Goal: Contribute content: Add original content to the website for others to see

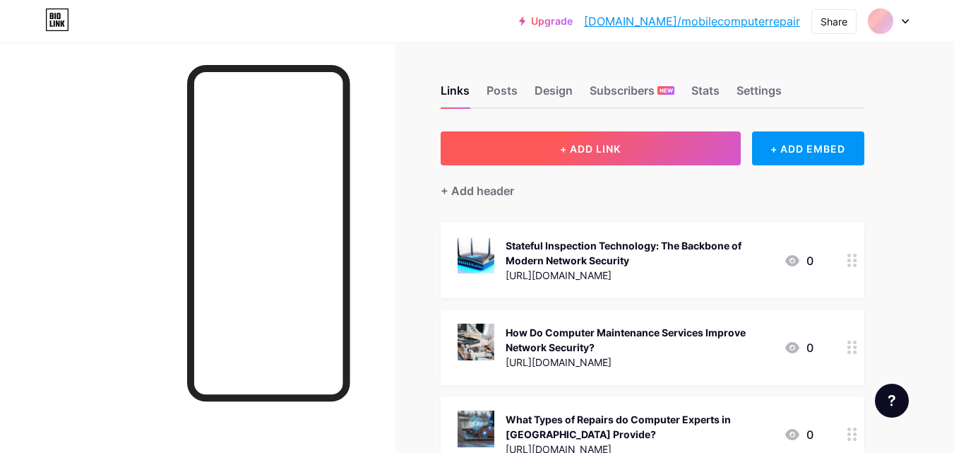
click at [641, 136] on button "+ ADD LINK" at bounding box center [591, 148] width 300 height 34
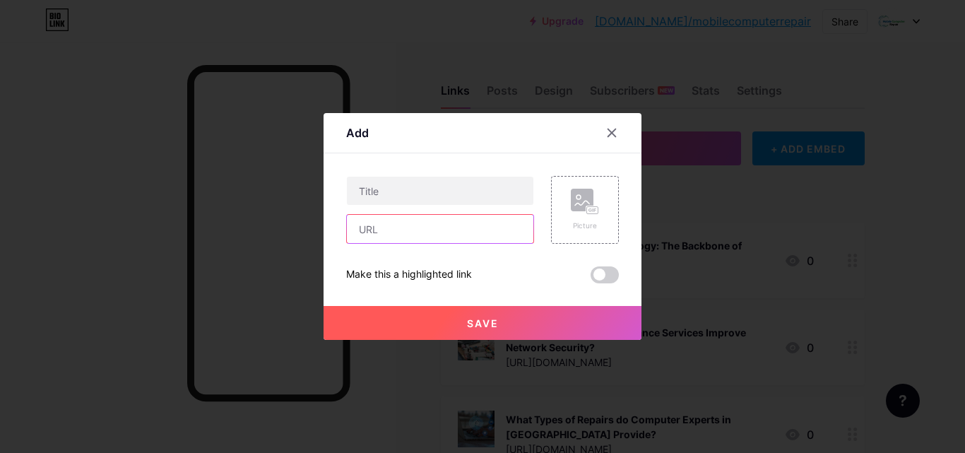
click at [365, 230] on input "text" at bounding box center [440, 229] width 186 height 28
paste input "[URL][DOMAIN_NAME]"
type input "[URL][DOMAIN_NAME]"
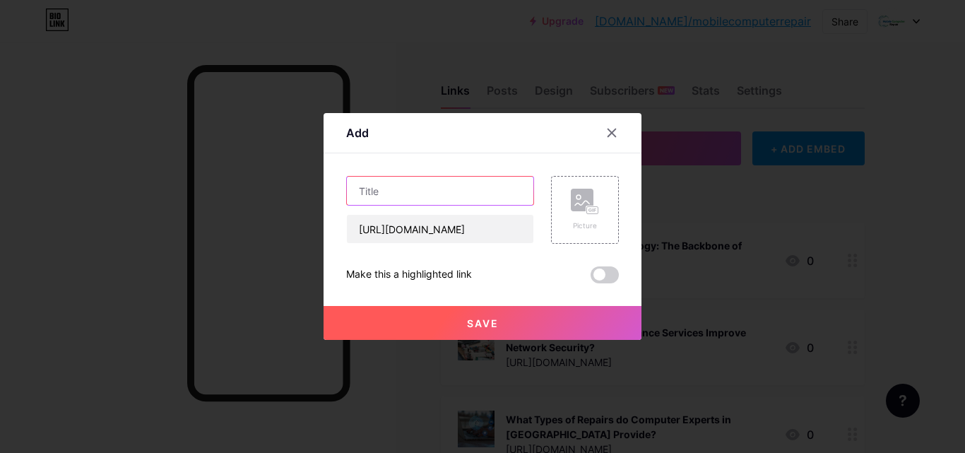
click at [383, 187] on input "text" at bounding box center [440, 191] width 186 height 28
paste input "Why Every Home Needs a Video Security Camera System in [DATE]"
type input "Why Every Home Needs a Video Security Camera System in [DATE]"
click at [494, 325] on button "Save" at bounding box center [482, 323] width 318 height 34
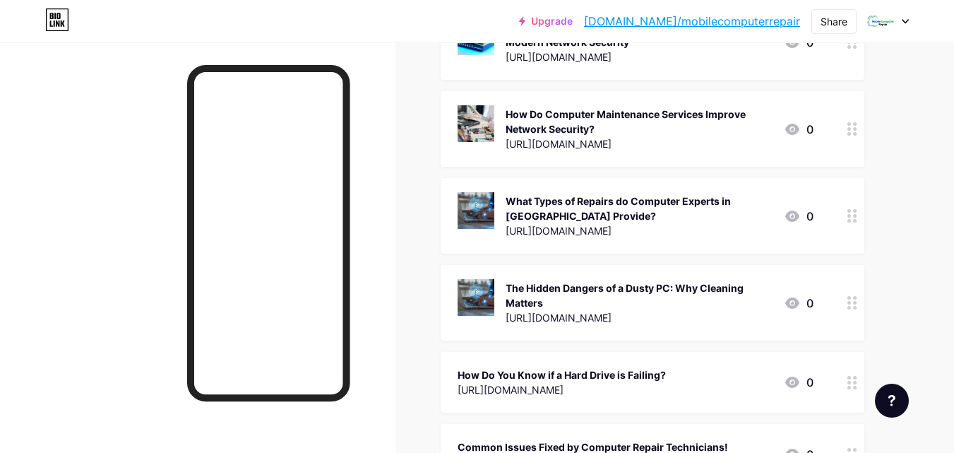
scroll to position [73, 0]
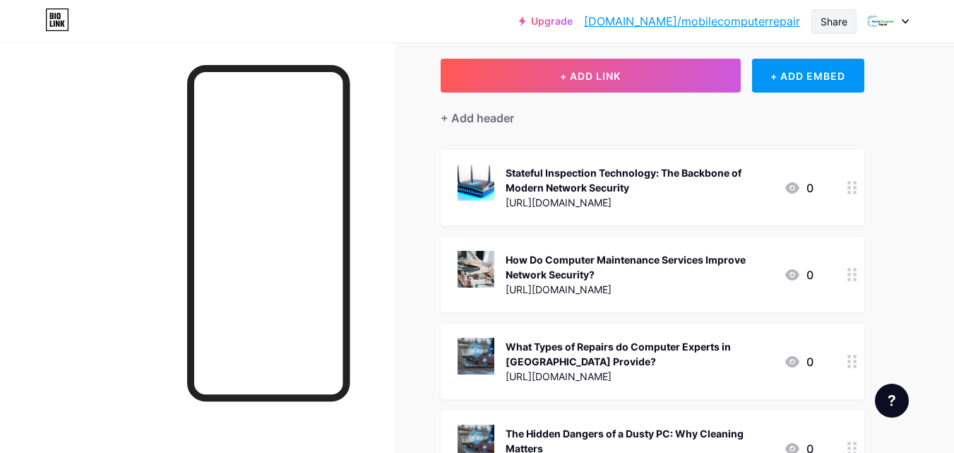
click at [824, 24] on div "Share" at bounding box center [834, 21] width 27 height 15
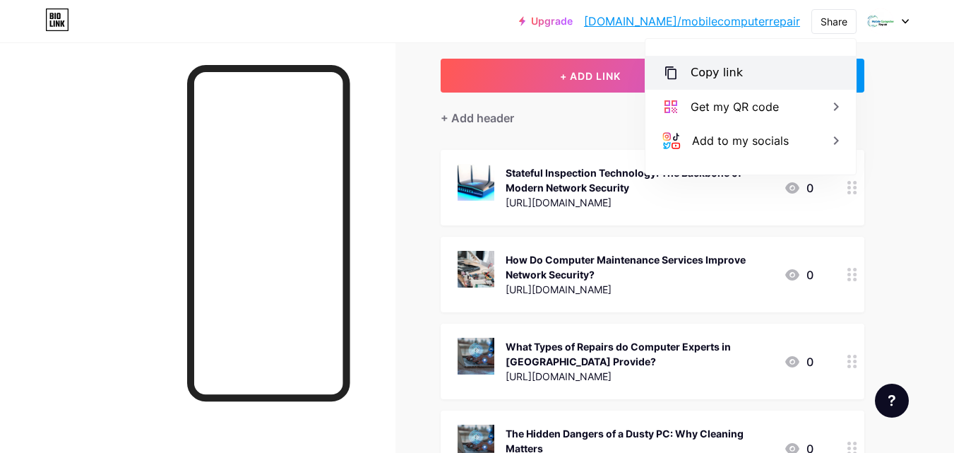
click at [734, 75] on div "Copy link" at bounding box center [717, 72] width 52 height 17
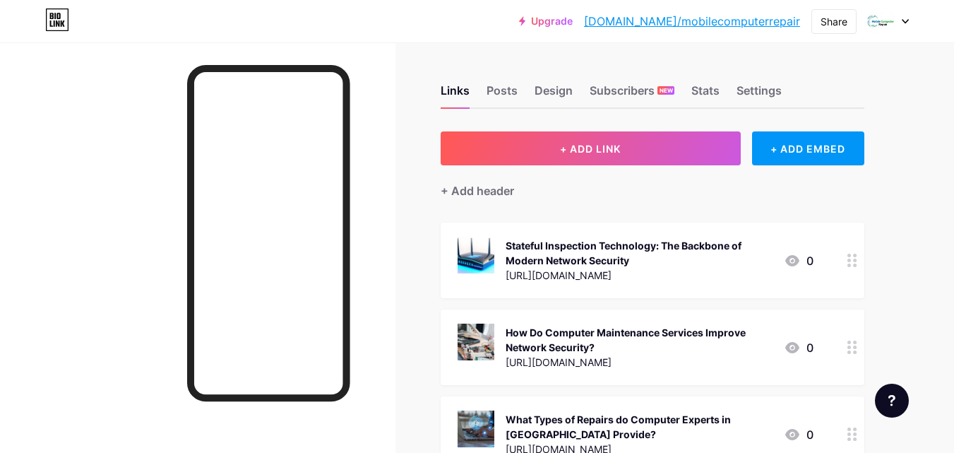
click at [560, 152] on span "+ ADD LINK" at bounding box center [590, 149] width 61 height 12
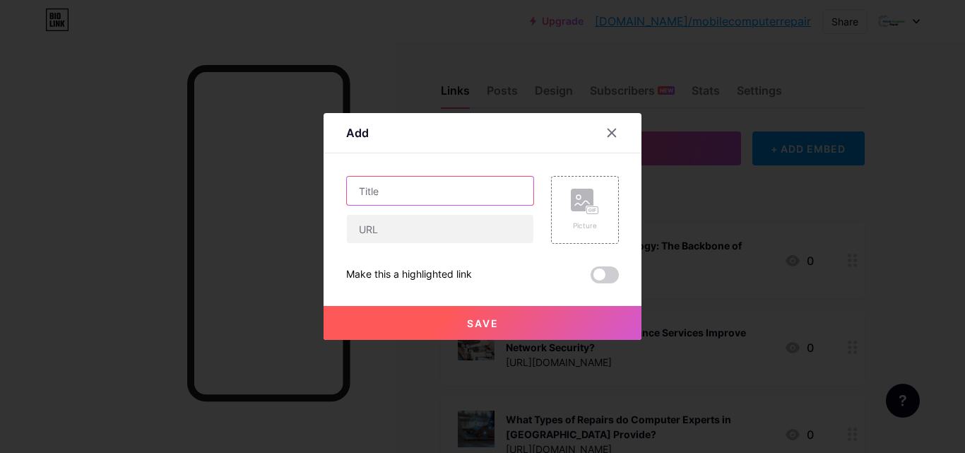
click at [366, 190] on input "text" at bounding box center [440, 191] width 186 height 28
paste input "The Hidden Dangers of Dust Inside Your Computer"
type input "The Hidden Dangers of Dust Inside Your Computer"
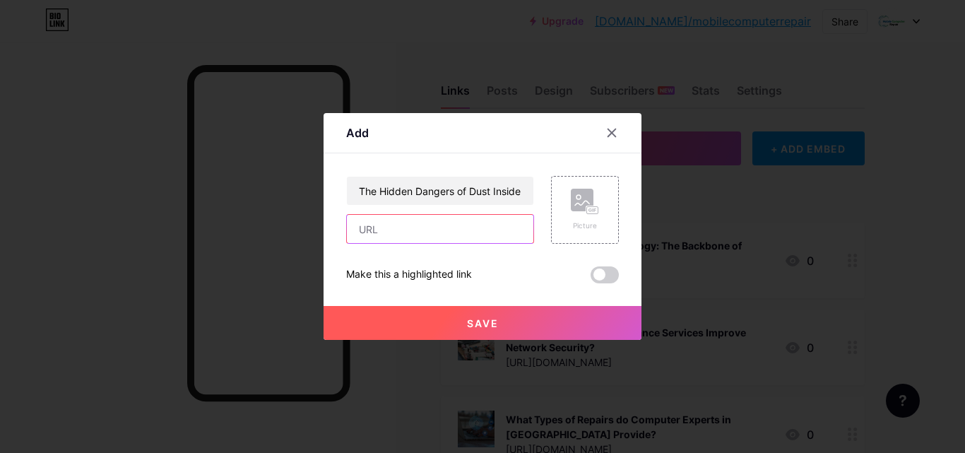
click at [367, 229] on input "text" at bounding box center [440, 229] width 186 height 28
paste input "[URL][DOMAIN_NAME]"
type input "[URL][DOMAIN_NAME]"
click at [434, 325] on button "Save" at bounding box center [482, 323] width 318 height 34
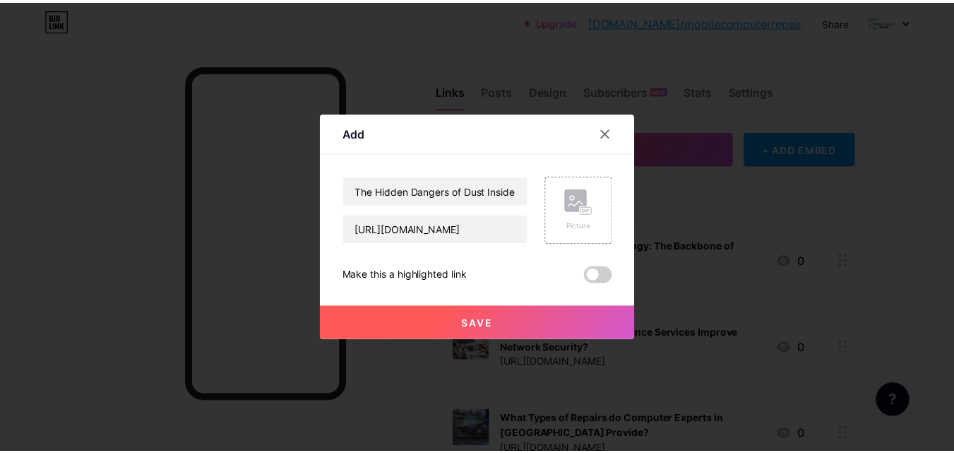
scroll to position [0, 0]
